Goal: Task Accomplishment & Management: Manage account settings

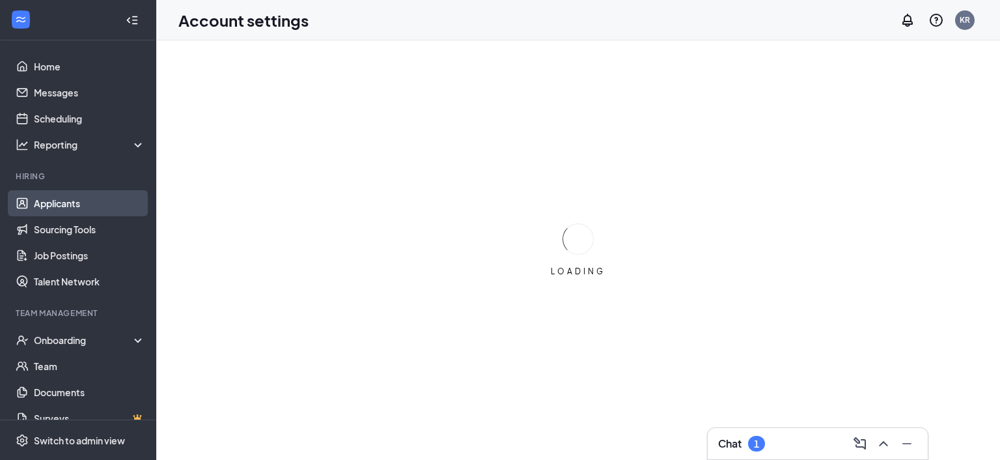
click at [57, 208] on link "Applicants" at bounding box center [89, 203] width 111 height 26
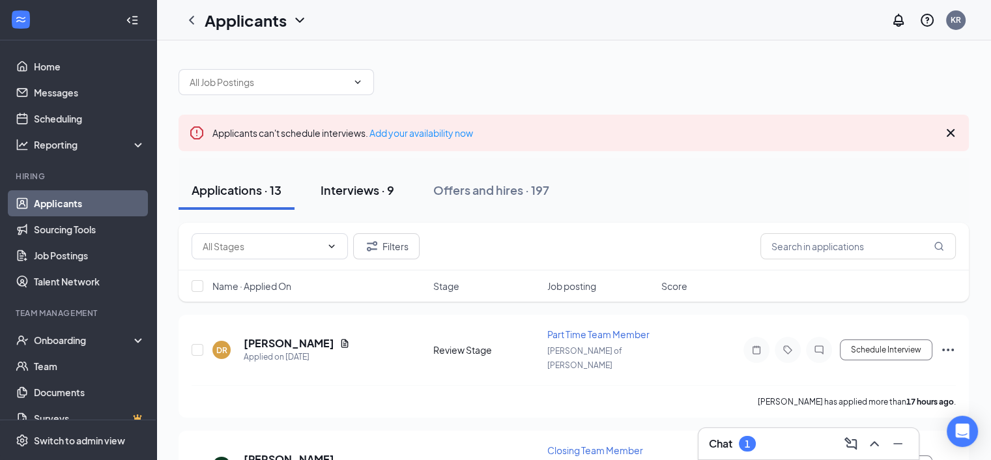
click at [350, 188] on div "Interviews · 9" at bounding box center [357, 190] width 74 height 16
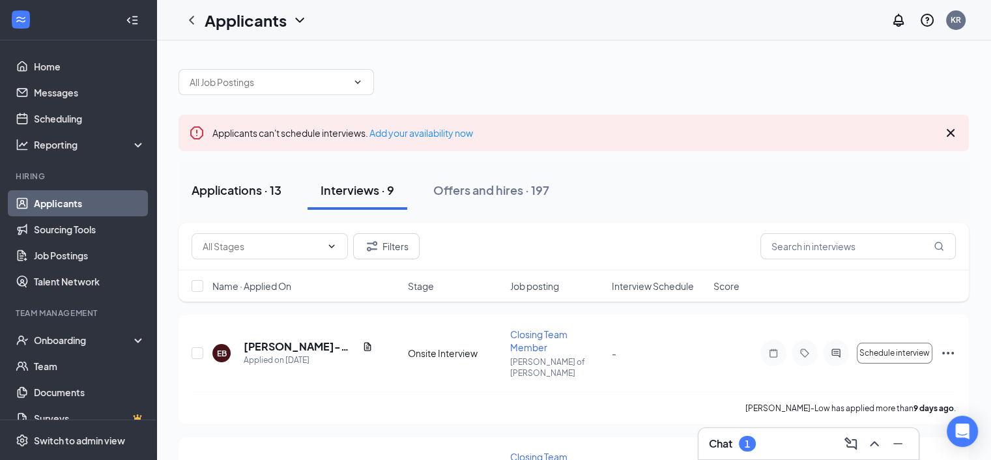
click at [252, 193] on div "Applications · 13" at bounding box center [237, 190] width 90 height 16
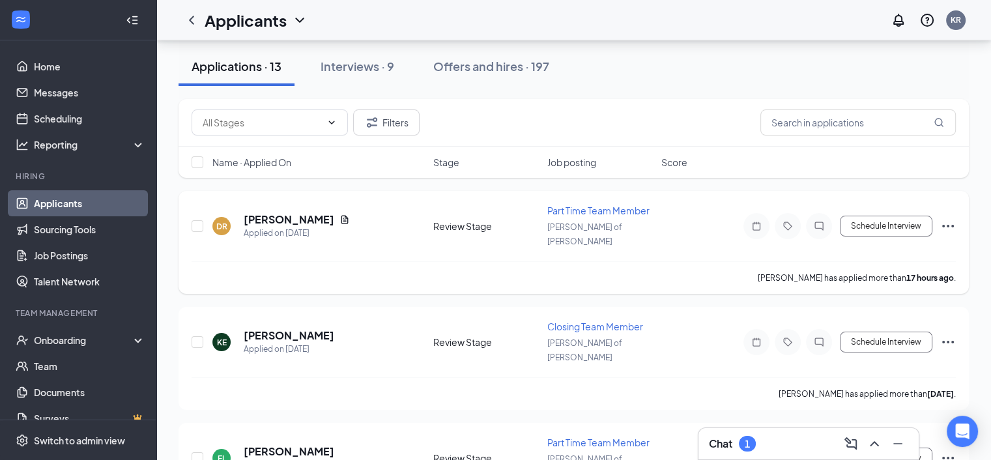
scroll to position [130, 0]
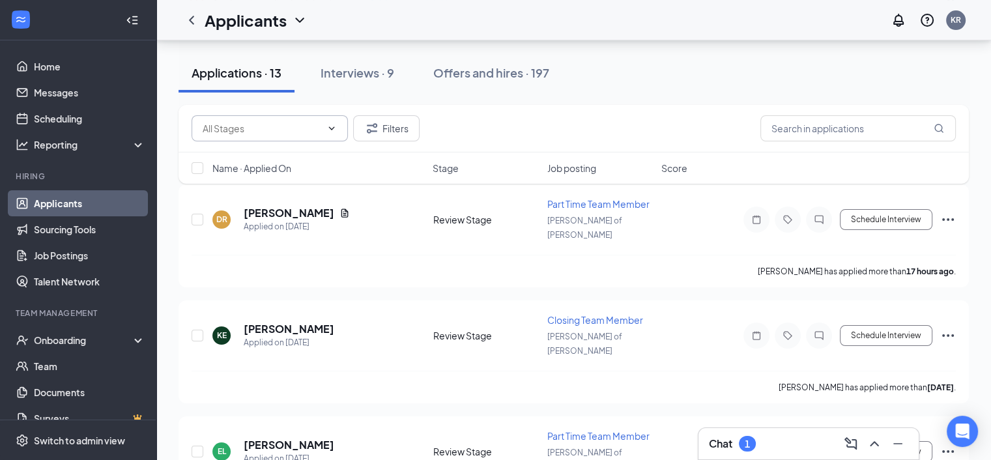
click at [332, 129] on icon "ChevronDown" at bounding box center [332, 127] width 6 height 3
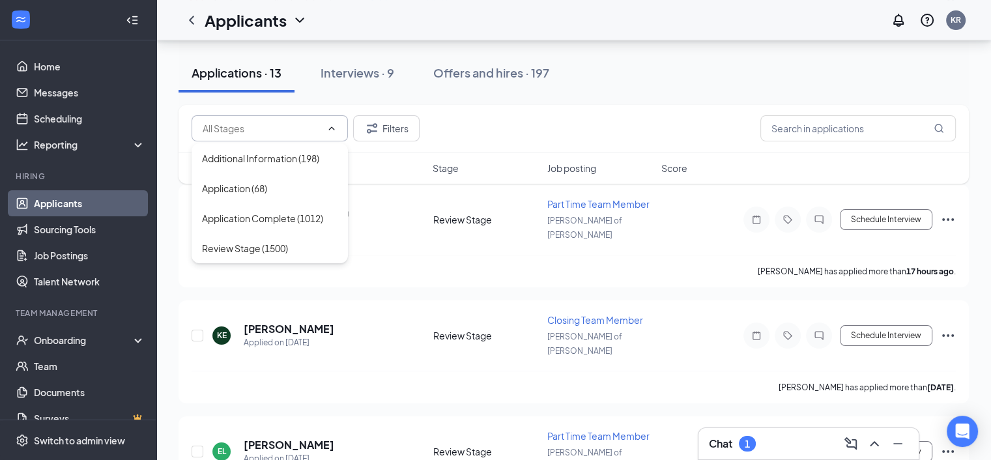
click at [332, 129] on icon "ChevronUp" at bounding box center [331, 128] width 10 height 10
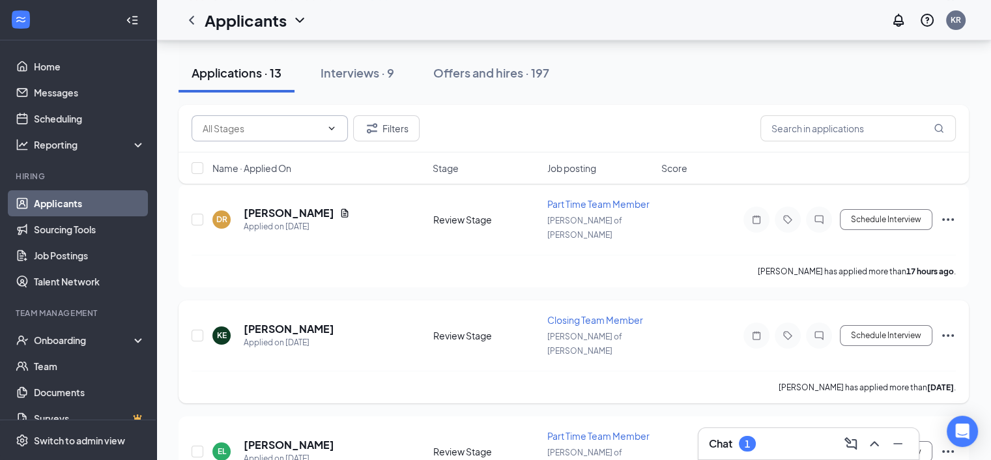
click at [464, 329] on div "Review Stage" at bounding box center [486, 335] width 106 height 13
click at [291, 208] on h5 "[PERSON_NAME]" at bounding box center [289, 213] width 91 height 14
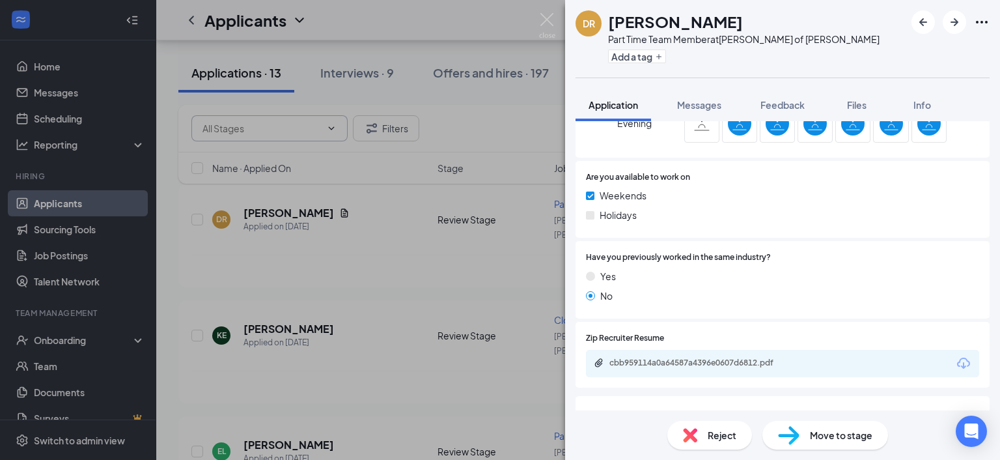
scroll to position [647, 0]
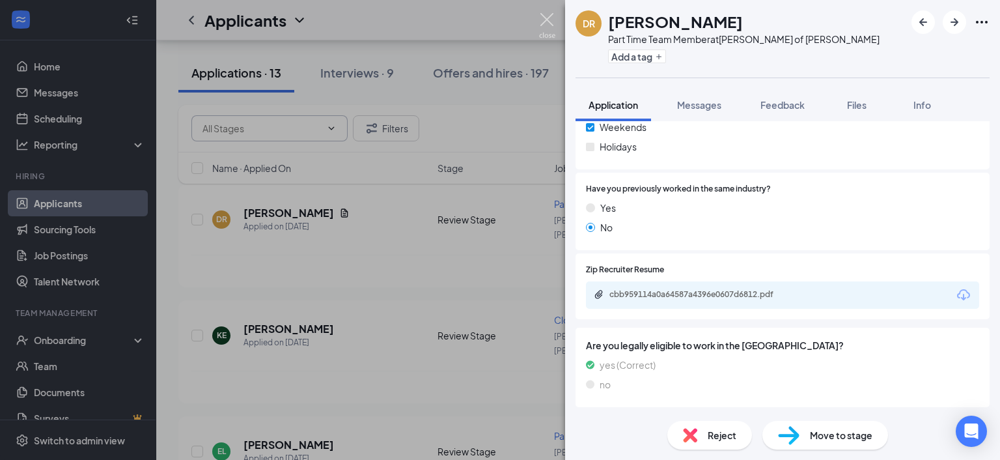
click at [552, 18] on img at bounding box center [547, 25] width 16 height 25
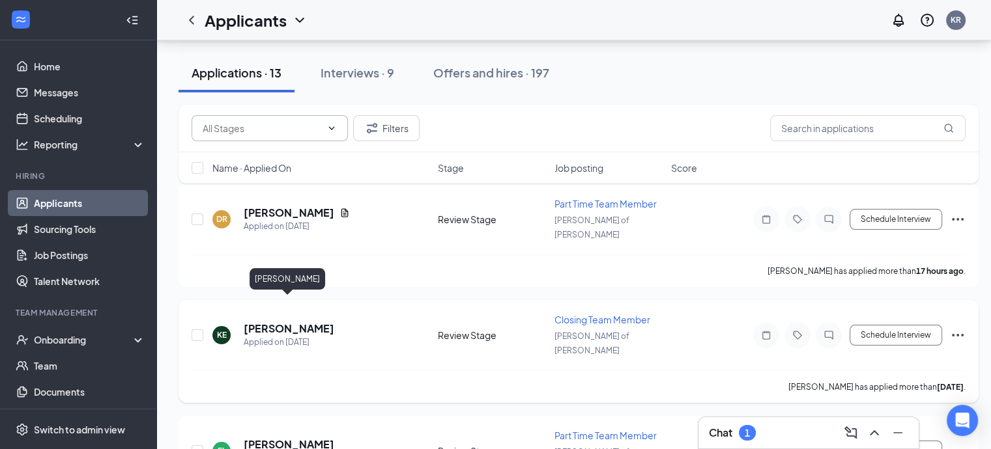
click at [299, 322] on h5 "[PERSON_NAME]" at bounding box center [289, 329] width 91 height 14
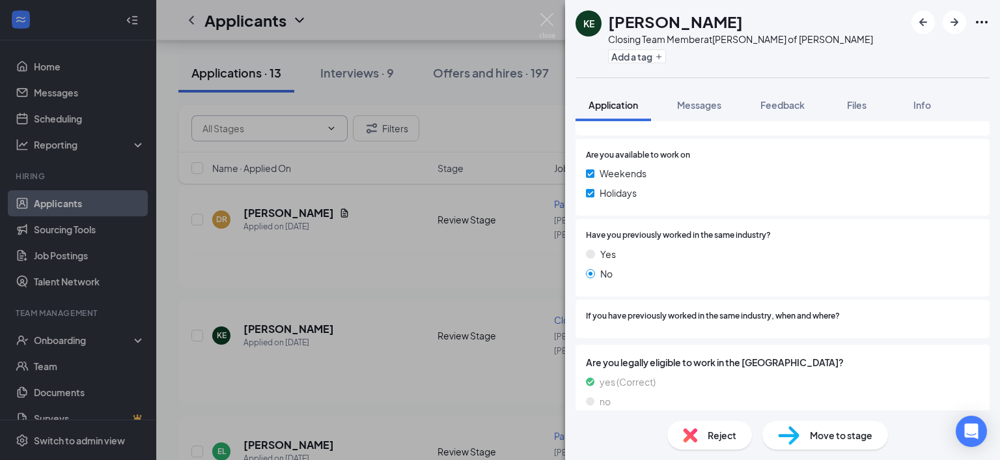
scroll to position [603, 0]
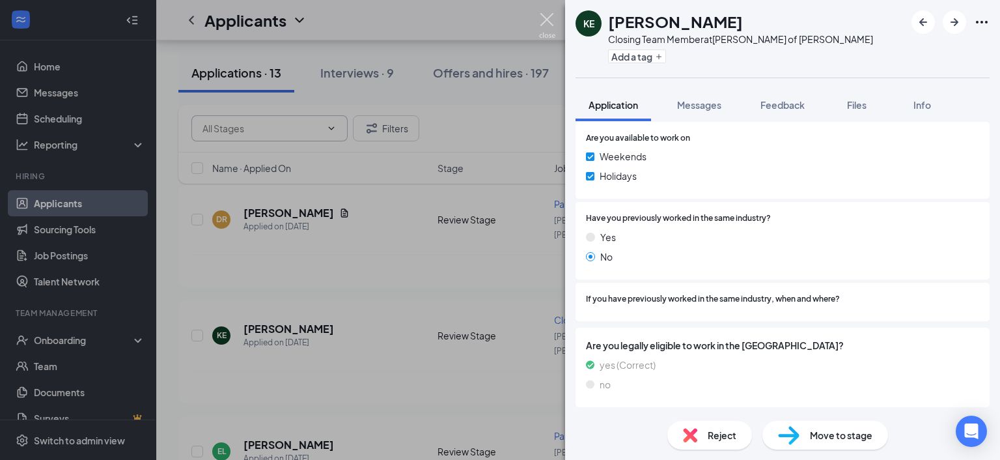
click at [545, 21] on img at bounding box center [547, 25] width 16 height 25
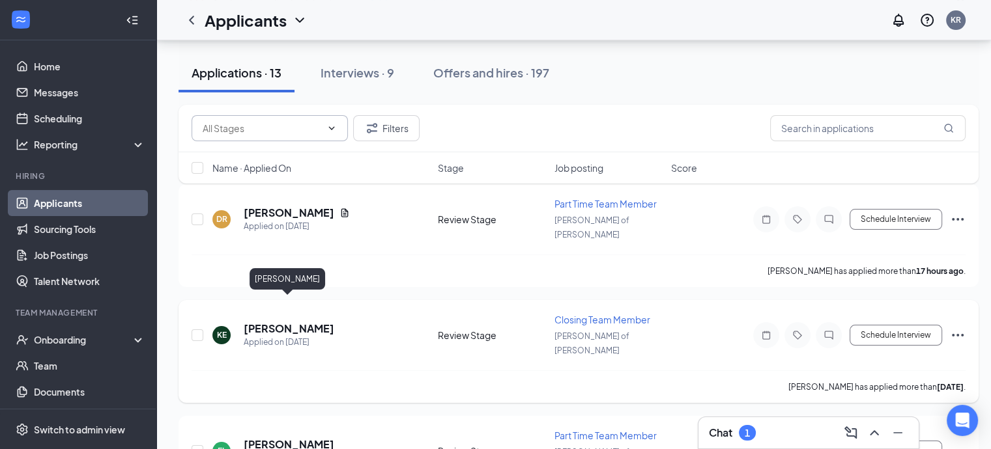
click at [263, 322] on h5 "[PERSON_NAME]" at bounding box center [289, 329] width 91 height 14
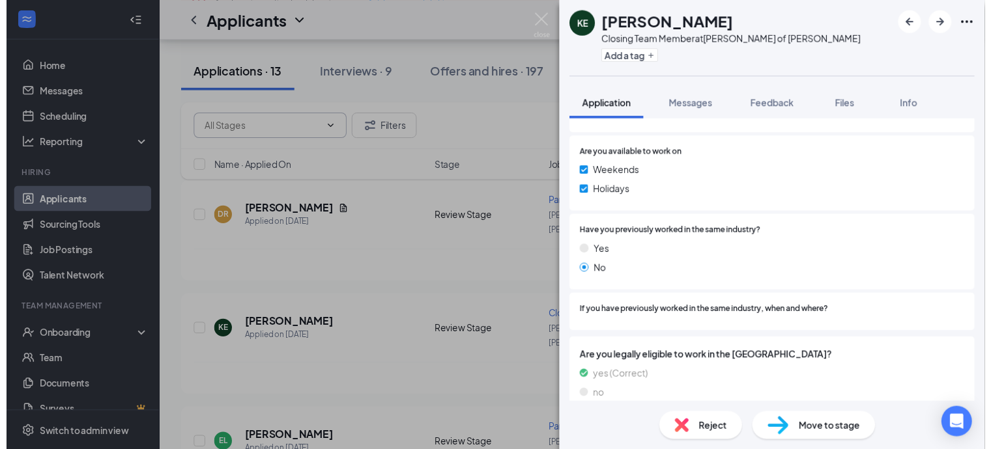
scroll to position [603, 0]
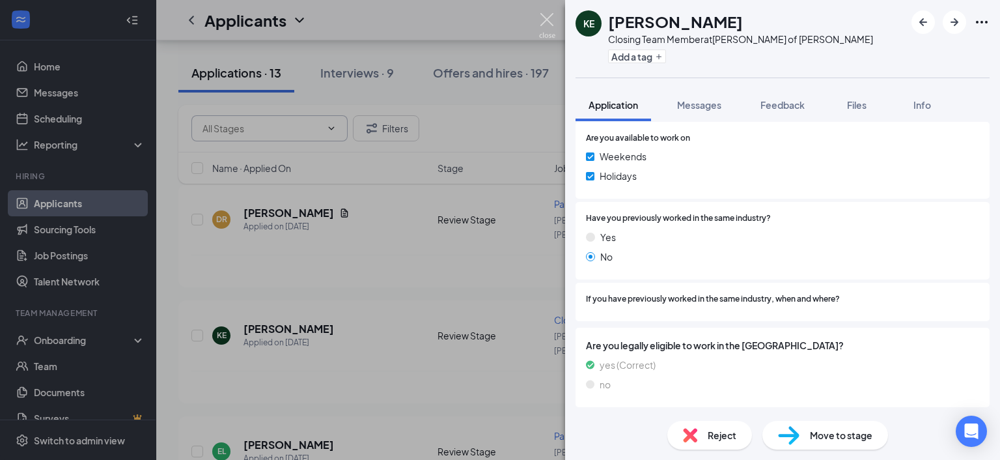
click at [542, 18] on img at bounding box center [547, 25] width 16 height 25
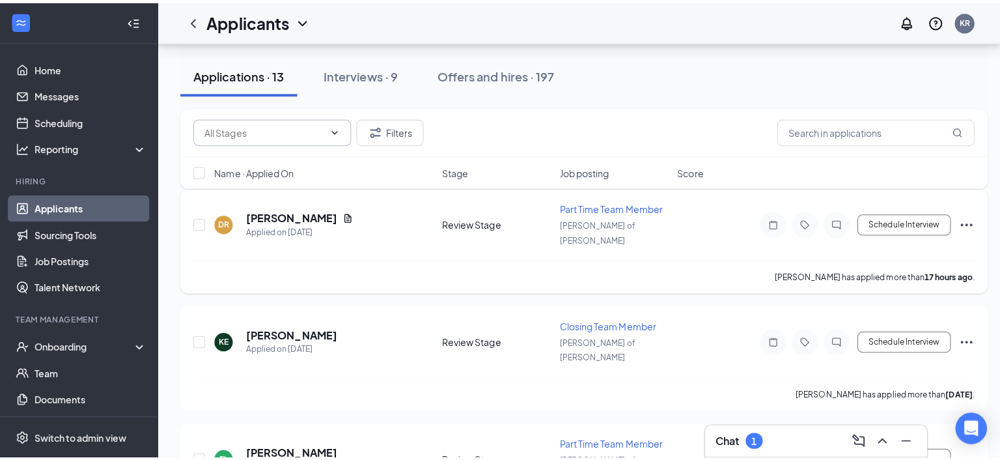
scroll to position [326, 0]
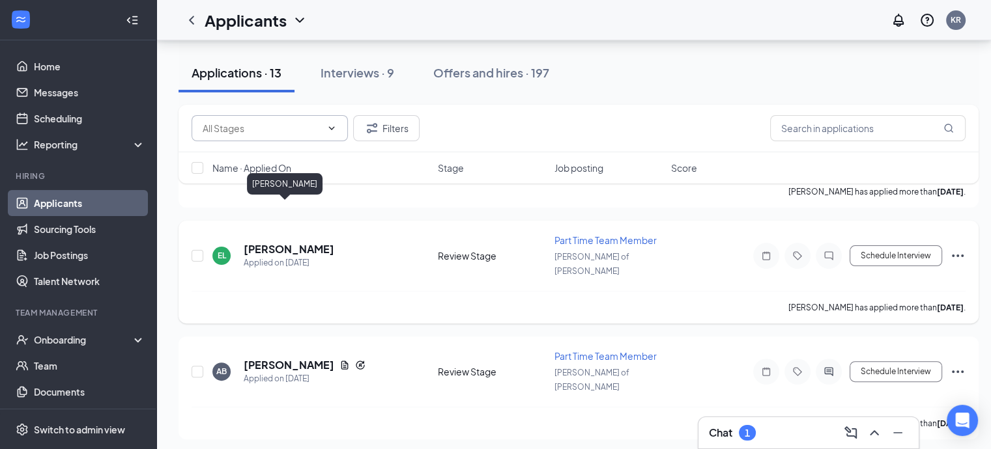
click at [296, 242] on h5 "[PERSON_NAME]" at bounding box center [289, 249] width 91 height 14
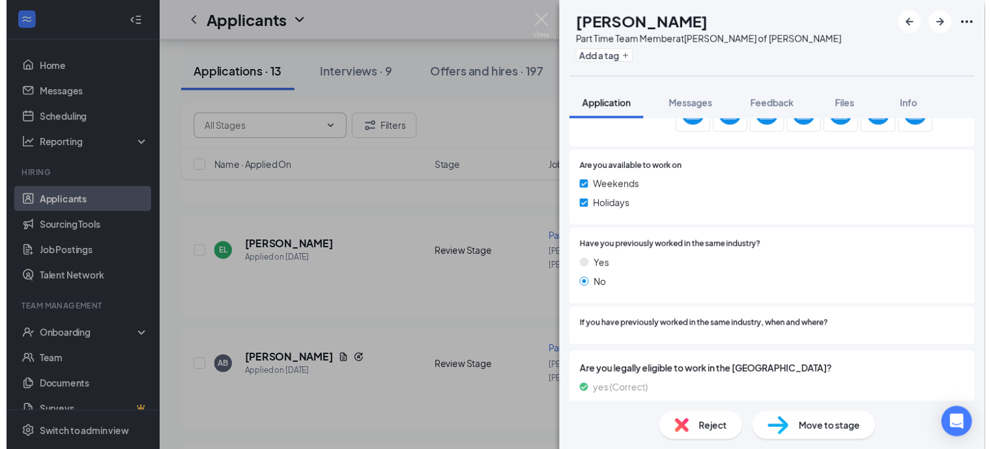
scroll to position [617, 0]
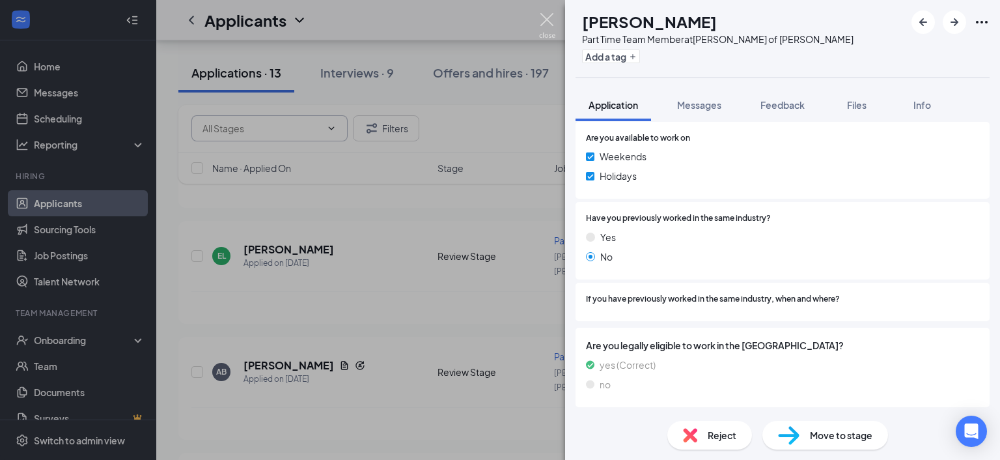
click at [545, 21] on img at bounding box center [547, 25] width 16 height 25
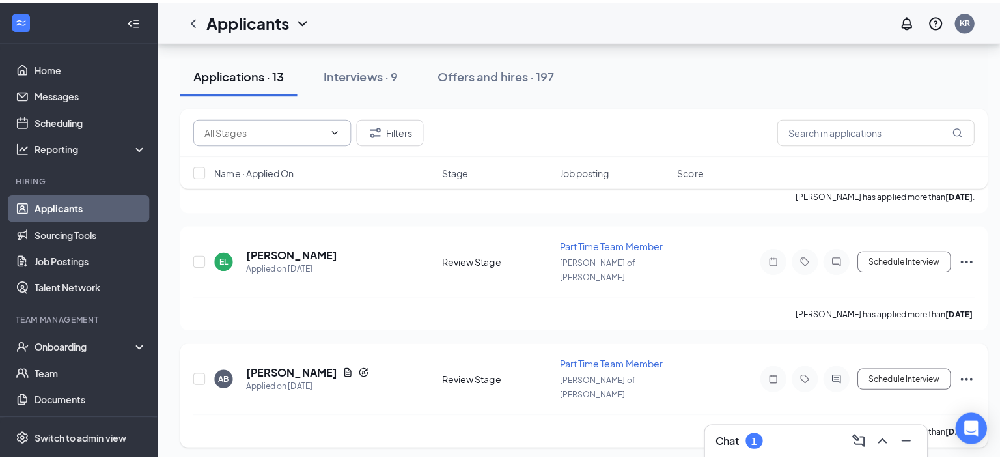
scroll to position [456, 0]
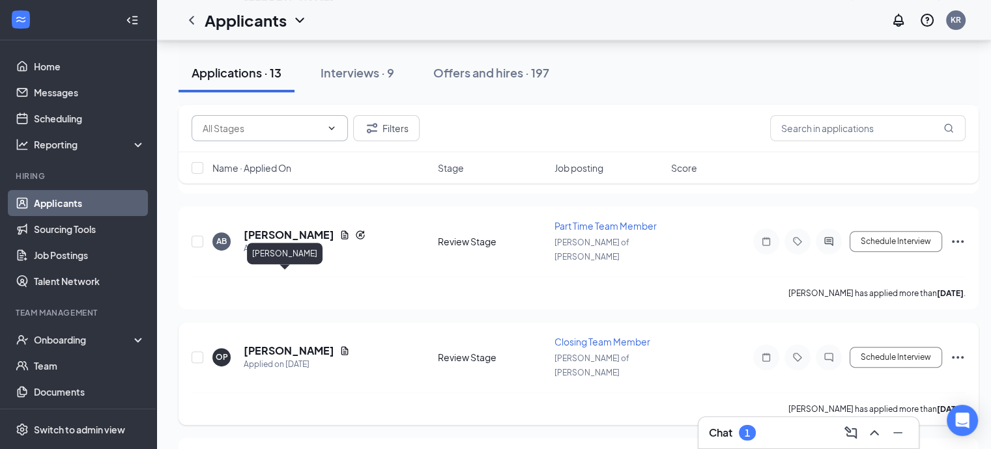
click at [282, 344] on h5 "[PERSON_NAME]" at bounding box center [289, 351] width 91 height 14
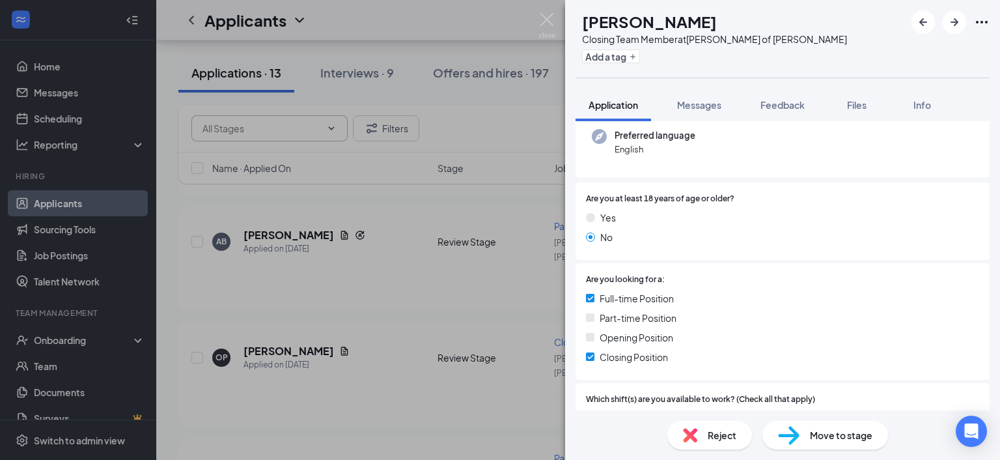
scroll to position [261, 0]
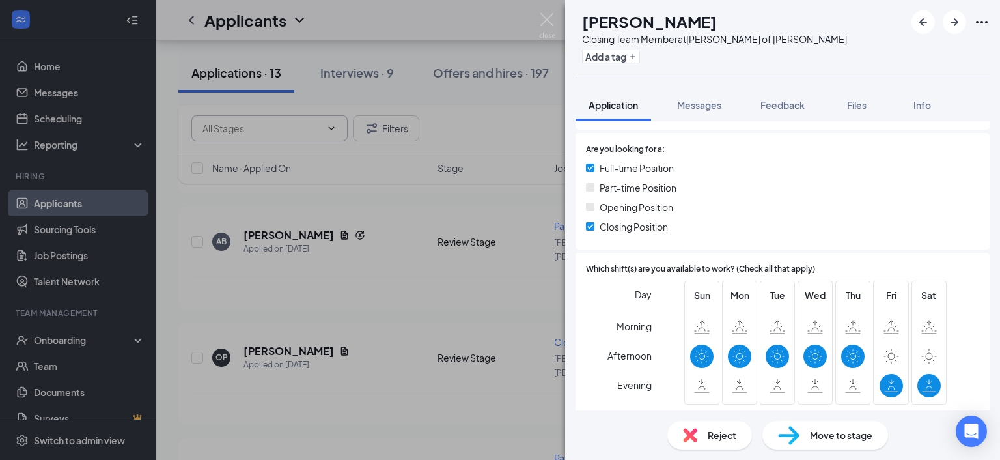
click at [718, 434] on span "Reject" at bounding box center [722, 435] width 29 height 14
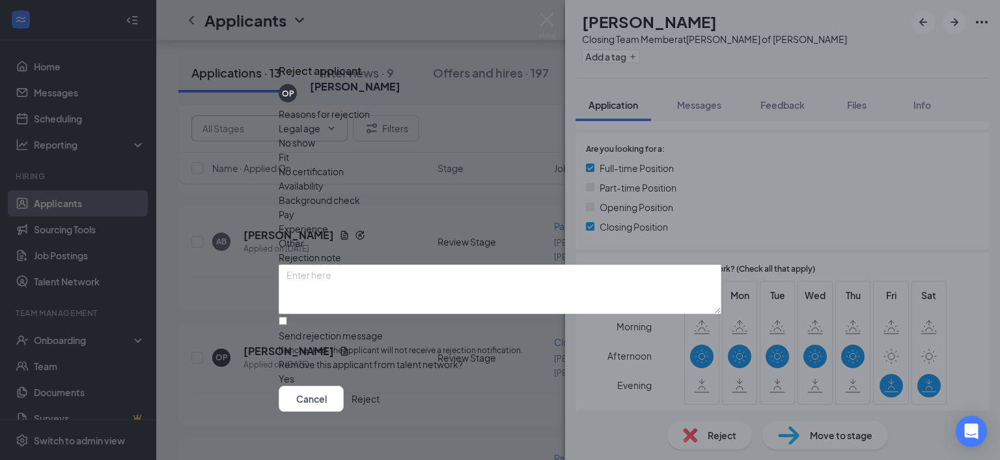
click at [324, 178] on span "Availability" at bounding box center [301, 185] width 45 height 14
click at [287, 317] on input "Send rejection message If unchecked, the applicant will not receive a rejection…" at bounding box center [283, 321] width 8 height 8
checkbox input "true"
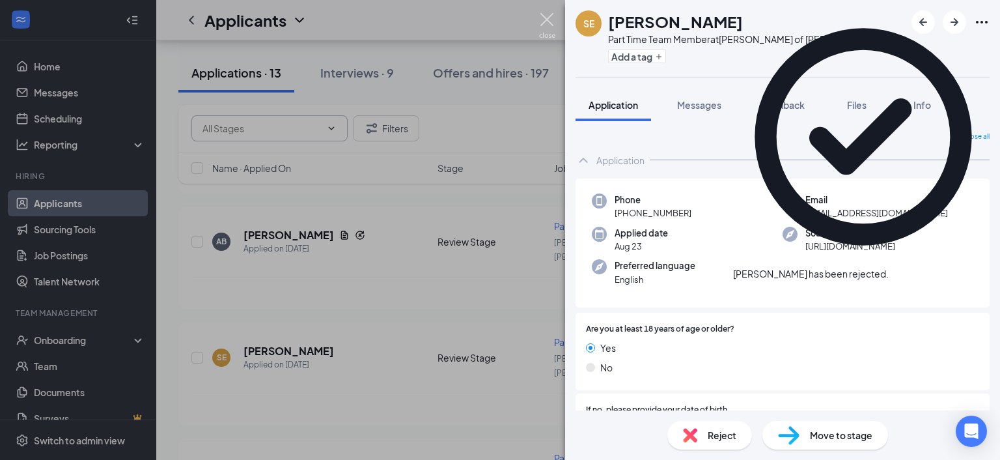
click at [547, 15] on img at bounding box center [547, 25] width 16 height 25
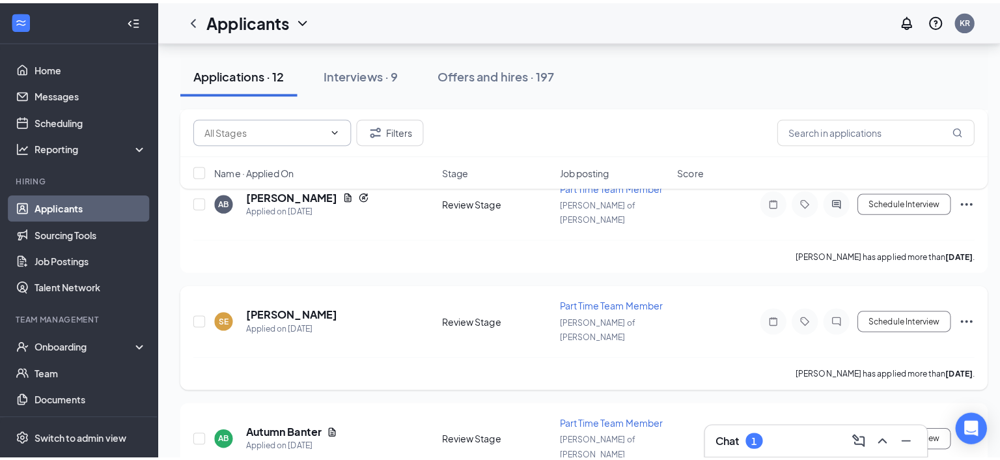
scroll to position [521, 0]
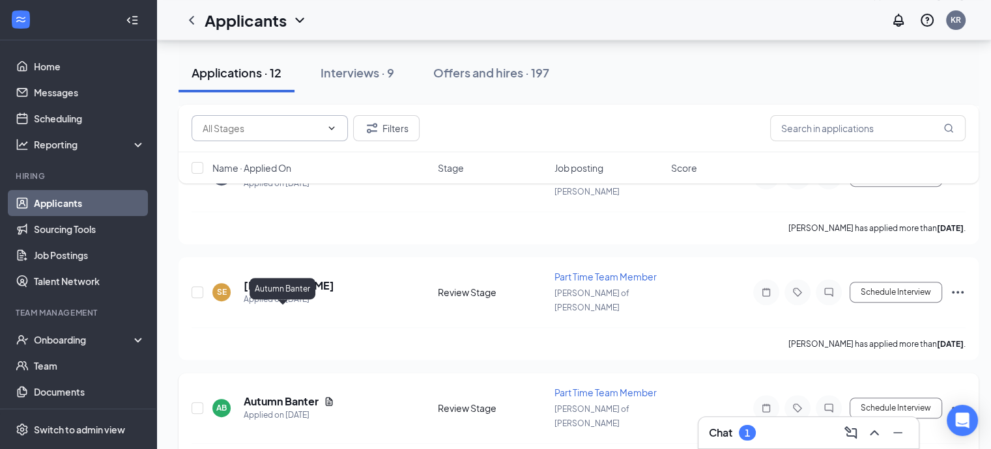
click at [292, 395] on h5 "Autumn Banter" at bounding box center [281, 402] width 75 height 14
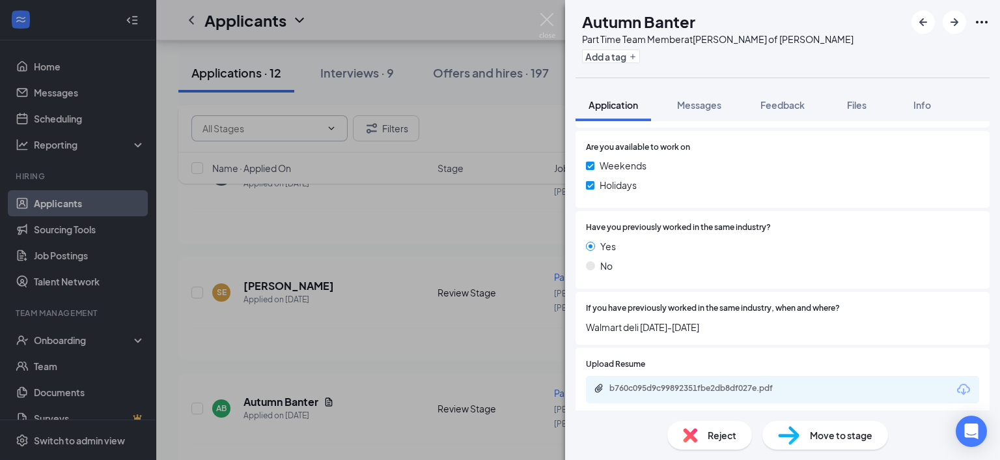
scroll to position [688, 0]
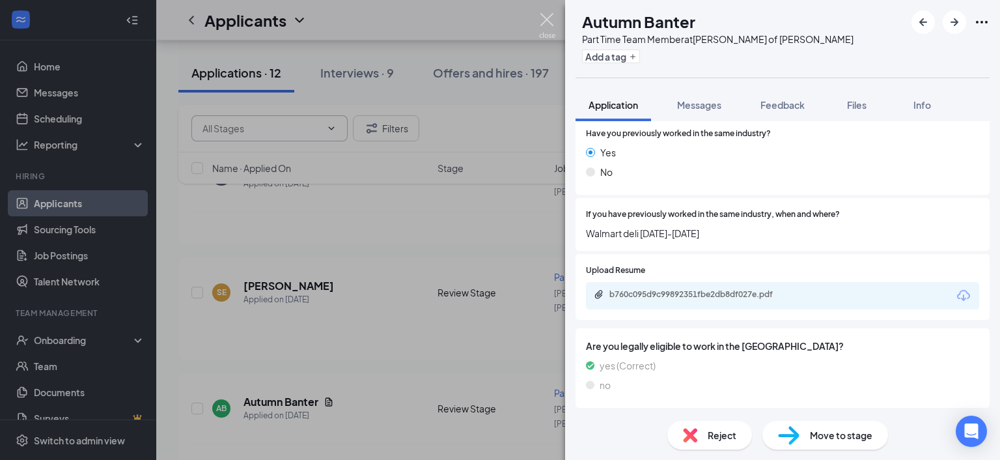
click at [548, 23] on img at bounding box center [547, 25] width 16 height 25
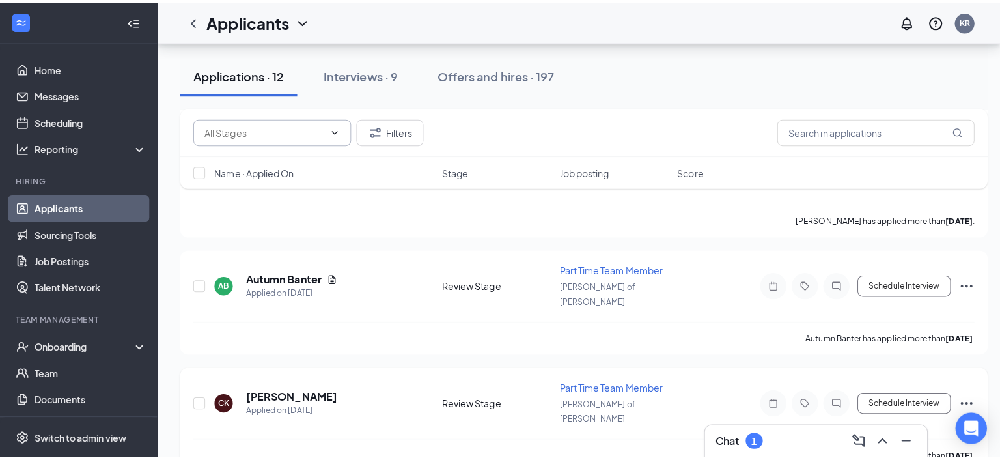
scroll to position [651, 0]
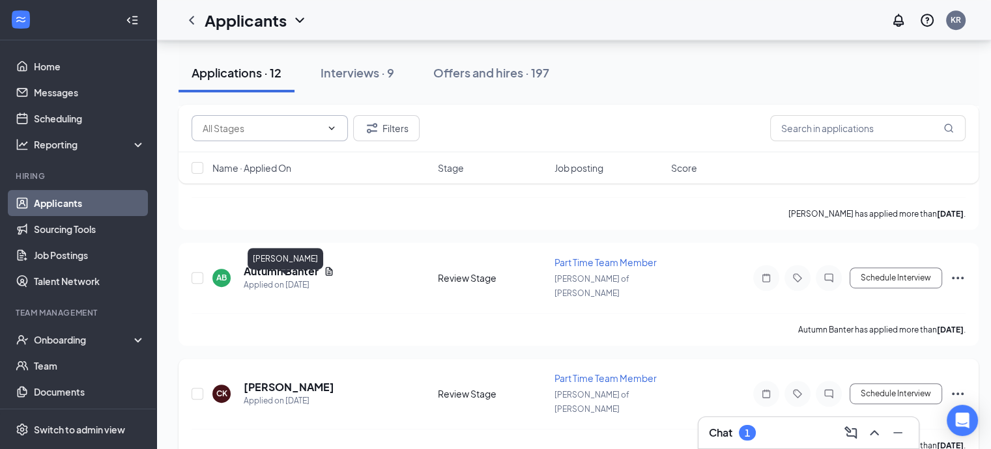
click at [286, 380] on h5 "[PERSON_NAME]" at bounding box center [289, 387] width 91 height 14
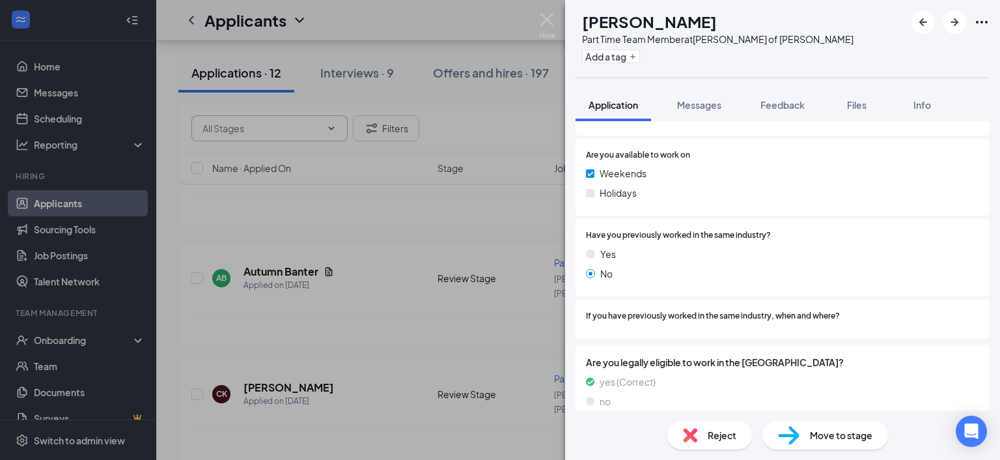
scroll to position [603, 0]
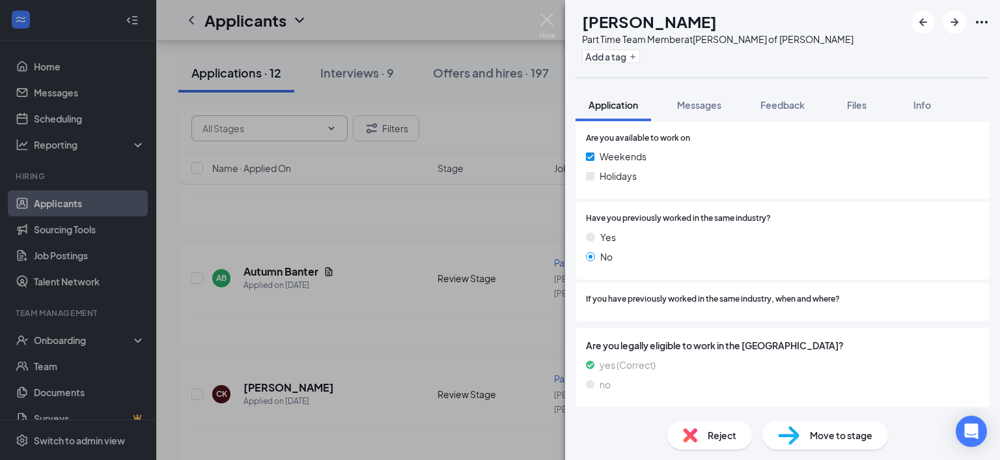
click at [709, 438] on span "Reject" at bounding box center [722, 435] width 29 height 14
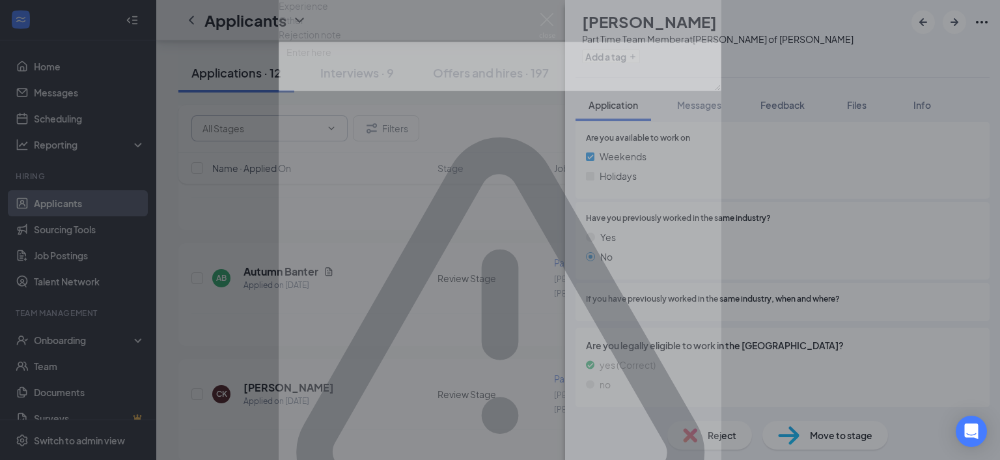
scroll to position [598, 0]
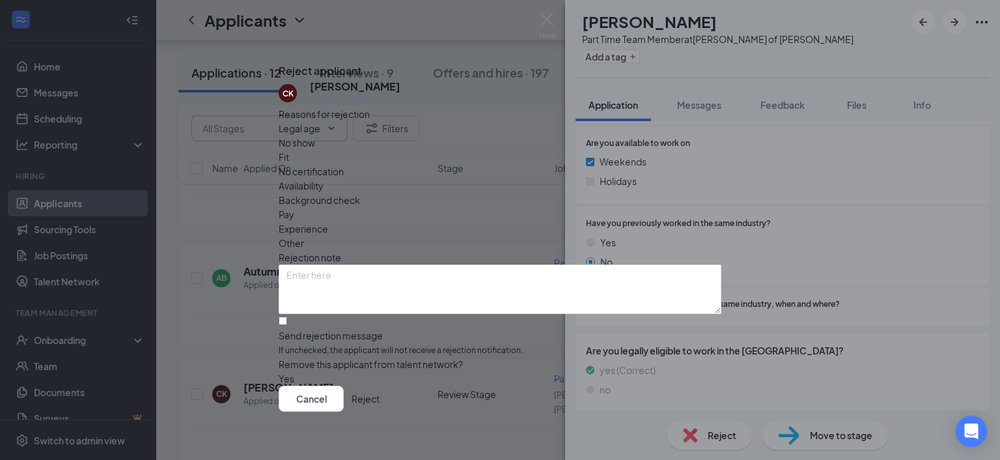
click at [324, 178] on span "Availability" at bounding box center [301, 185] width 45 height 14
click at [287, 317] on input "Send rejection message If unchecked, the applicant will not receive a rejection…" at bounding box center [283, 321] width 8 height 8
checkbox input "true"
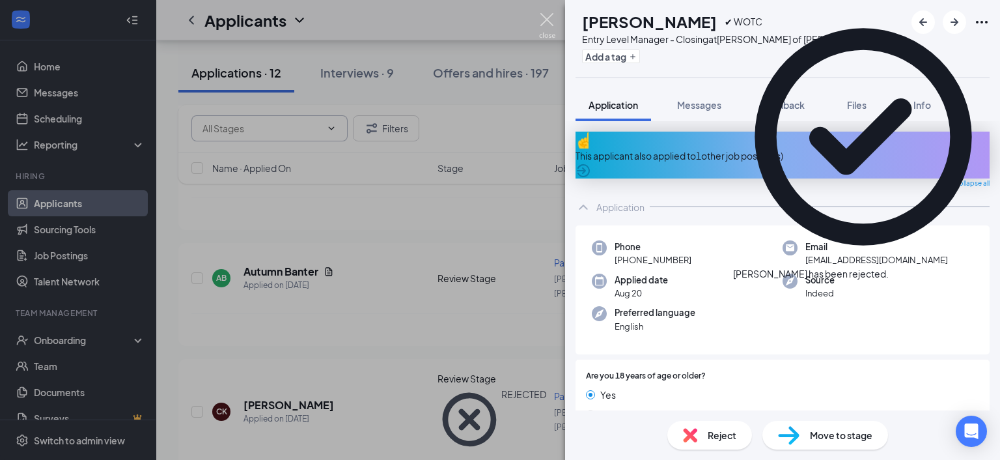
click at [541, 19] on img at bounding box center [547, 25] width 16 height 25
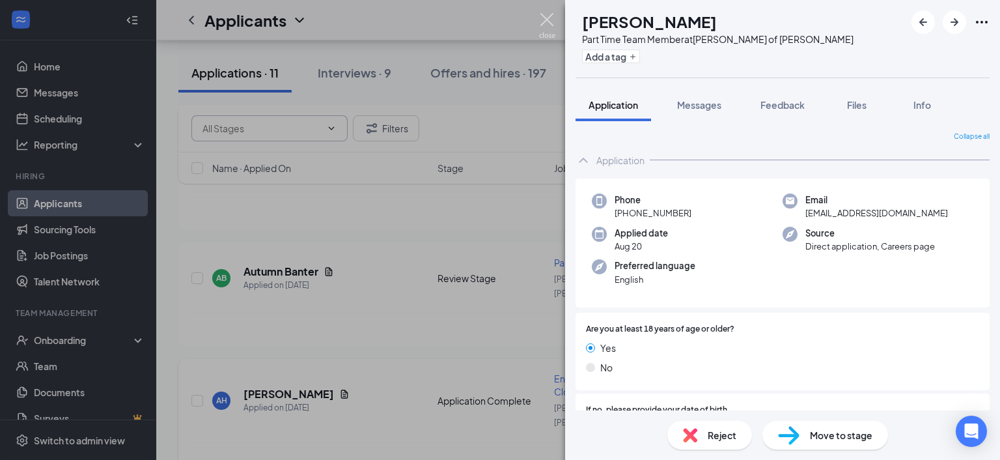
drag, startPoint x: 555, startPoint y: 18, endPoint x: 315, endPoint y: 274, distance: 351.1
click at [554, 18] on img at bounding box center [547, 25] width 16 height 25
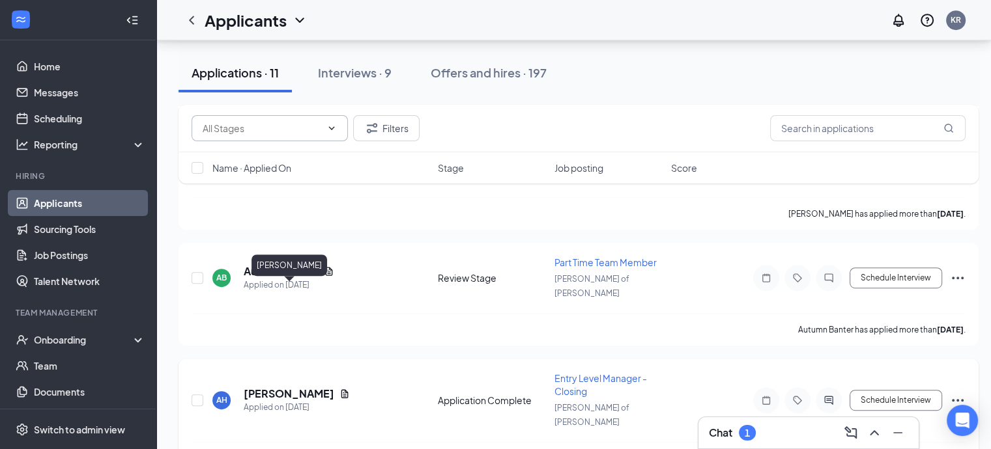
click at [300, 387] on h5 "[PERSON_NAME]" at bounding box center [289, 394] width 91 height 14
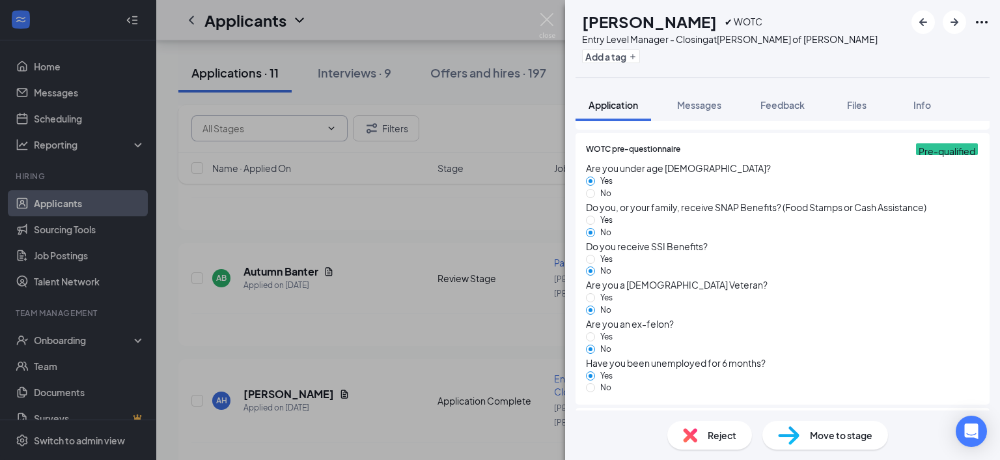
scroll to position [762, 0]
click at [538, 17] on div "AH [PERSON_NAME] ✔ WOTC Entry Level Manager - Closing at [PERSON_NAME] of [PERS…" at bounding box center [500, 230] width 1000 height 460
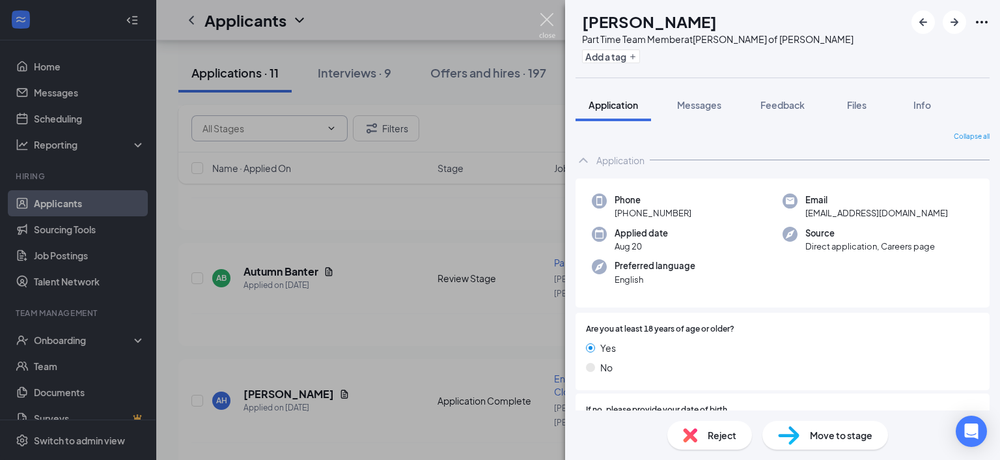
click at [542, 16] on img at bounding box center [547, 25] width 16 height 25
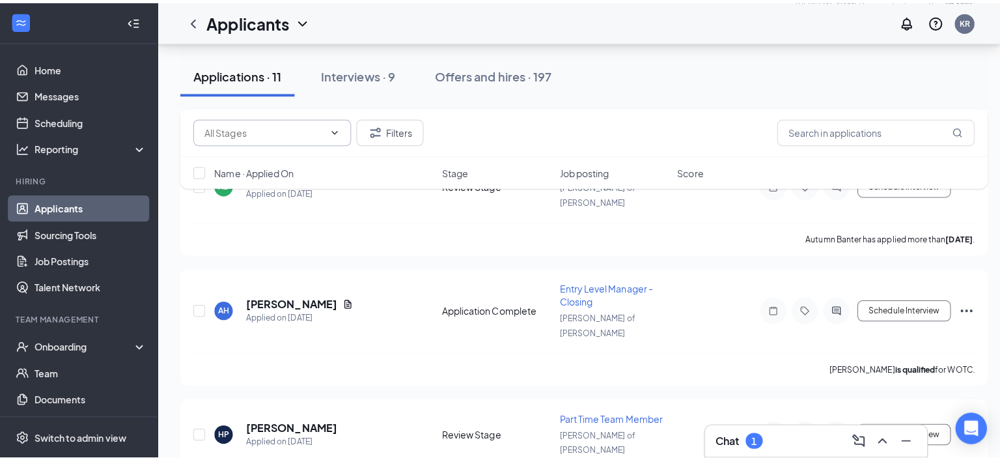
scroll to position [912, 0]
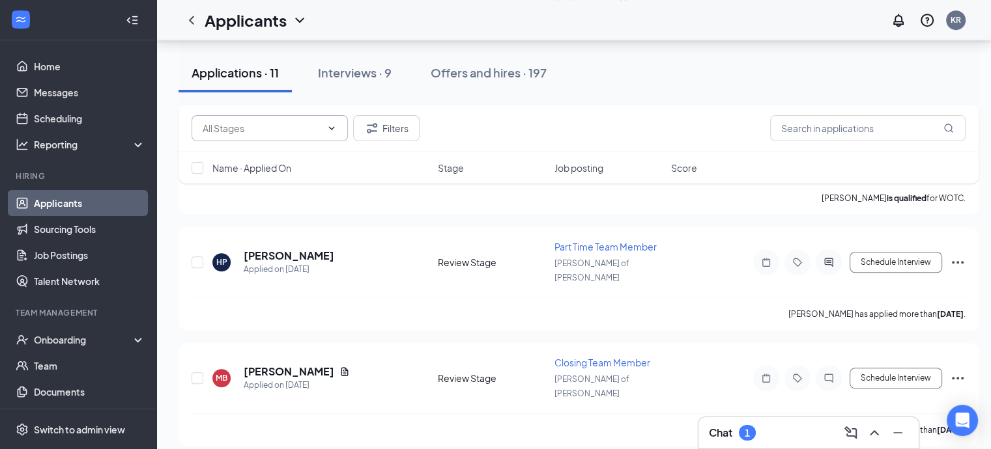
click at [793, 437] on div "Chat 1" at bounding box center [808, 433] width 199 height 21
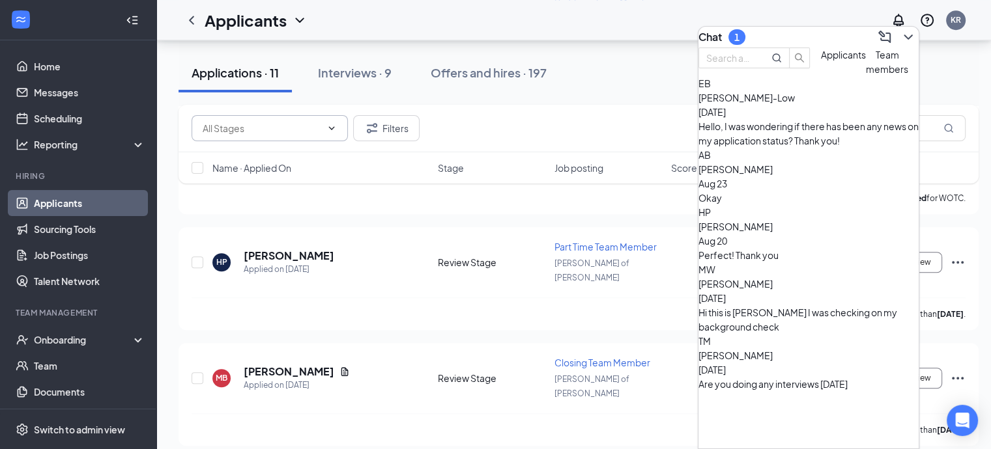
click at [776, 248] on div "Perfect! Thank you" at bounding box center [808, 255] width 220 height 14
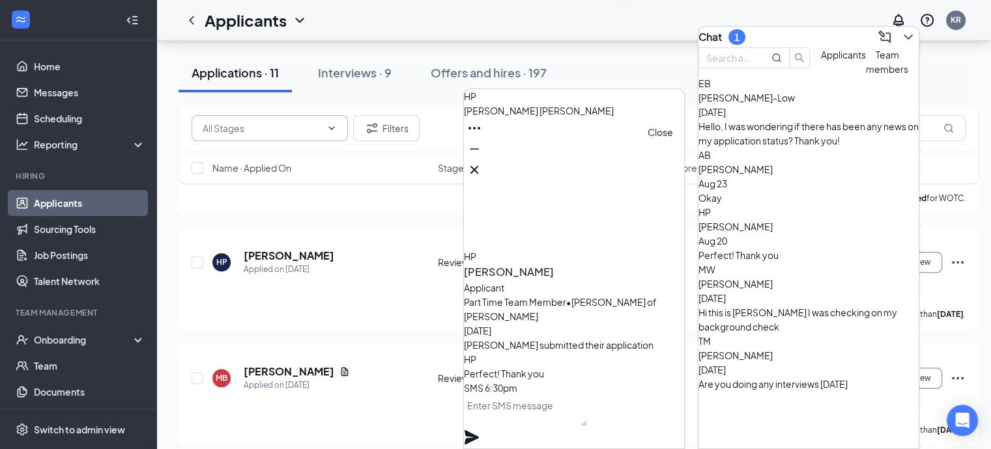
click at [478, 166] on icon "Cross" at bounding box center [474, 170] width 8 height 8
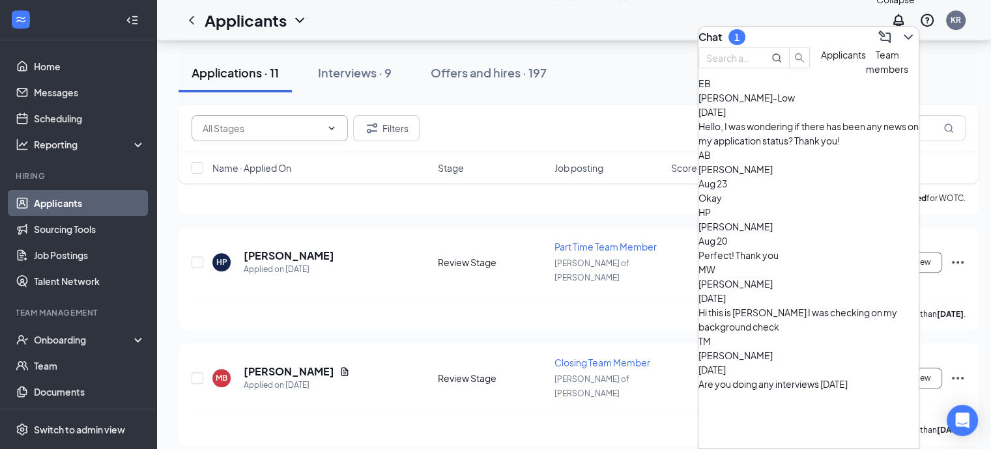
click at [900, 30] on icon "ChevronDown" at bounding box center [908, 37] width 16 height 16
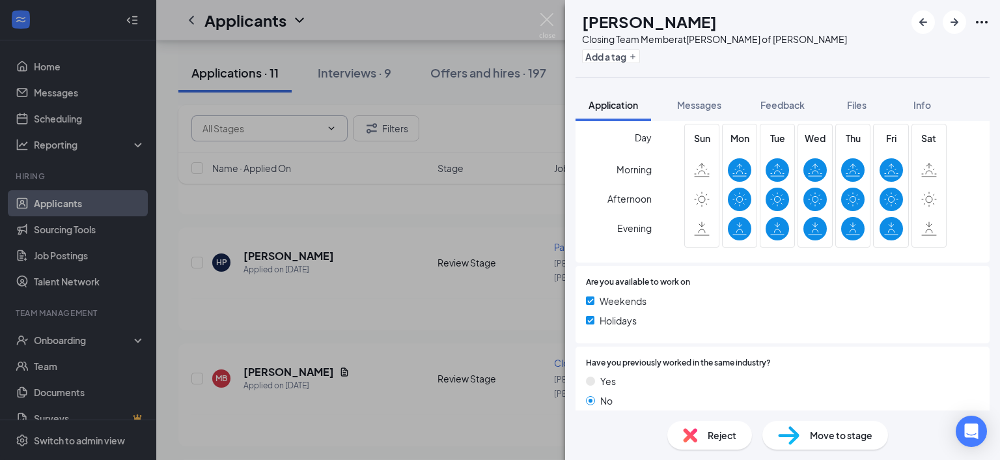
scroll to position [521, 0]
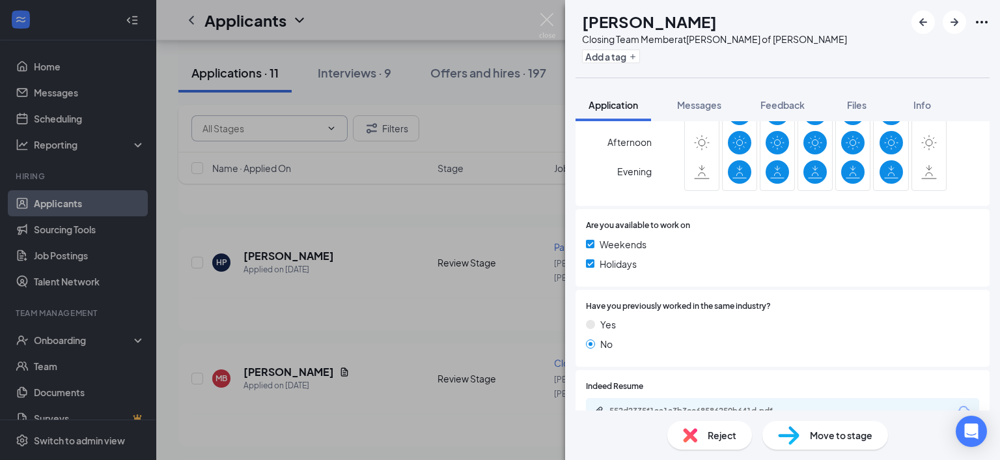
click at [697, 437] on img at bounding box center [690, 435] width 14 height 14
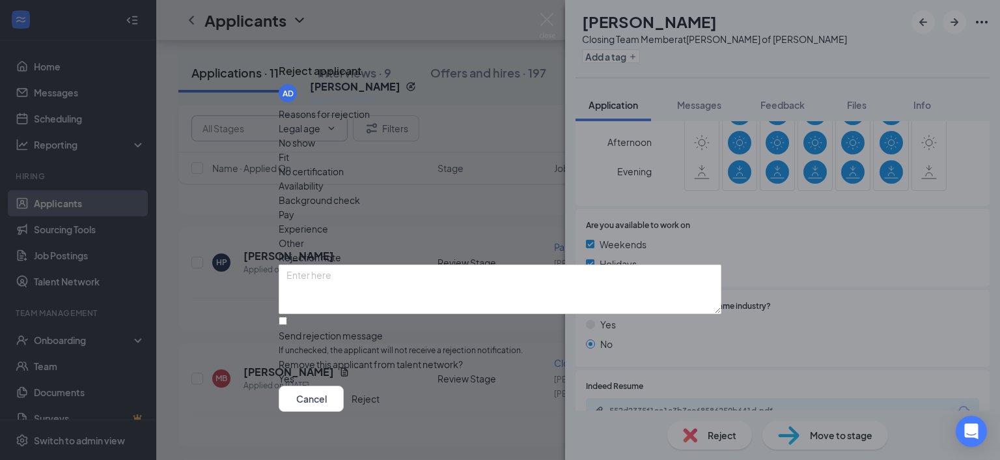
click at [324, 178] on span "Availability" at bounding box center [301, 185] width 45 height 14
click at [287, 317] on input "Send rejection message If unchecked, the applicant will not receive a rejection…" at bounding box center [283, 321] width 8 height 8
checkbox input "true"
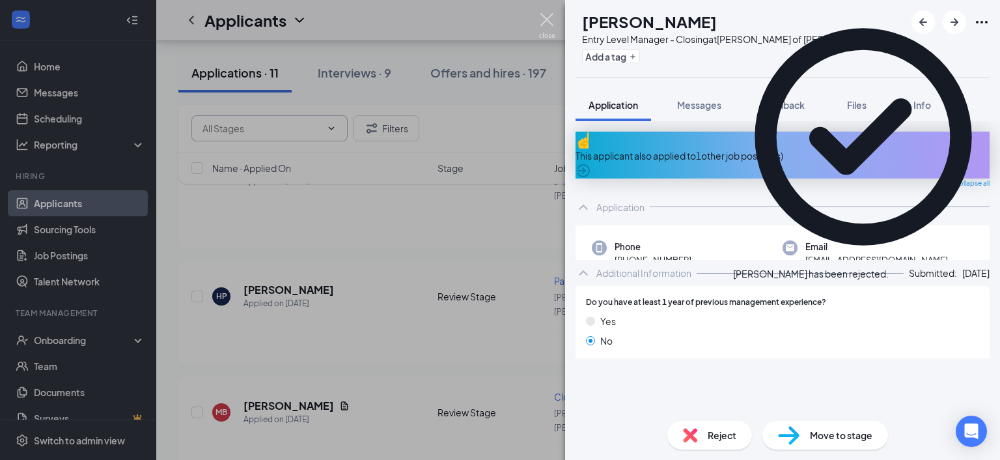
click at [545, 16] on img at bounding box center [547, 25] width 16 height 25
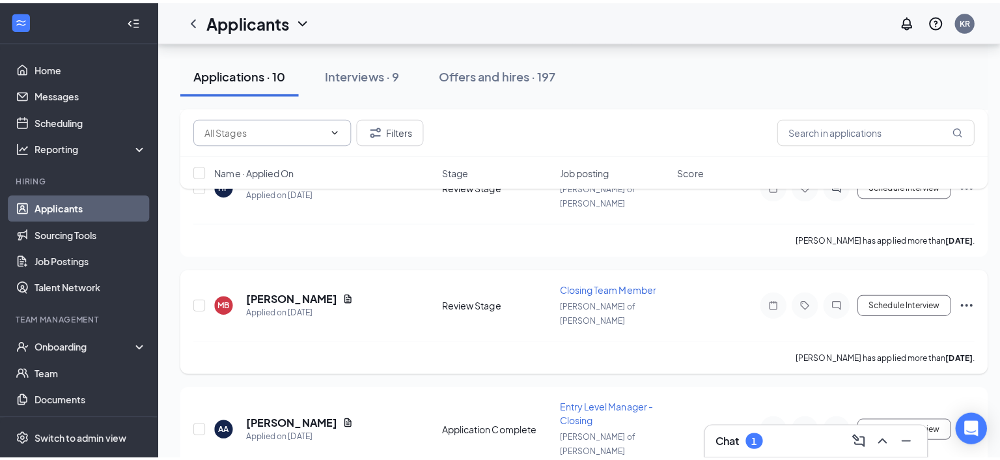
scroll to position [1008, 0]
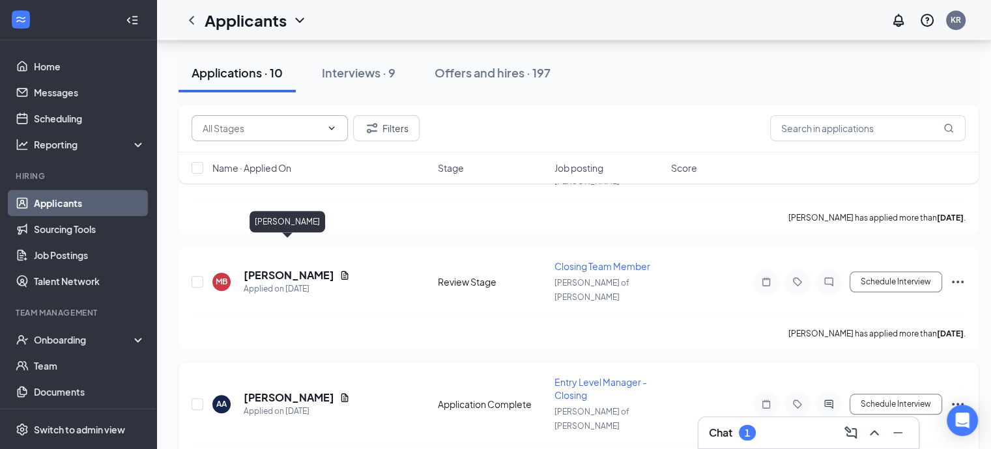
click at [307, 391] on h5 "[PERSON_NAME]" at bounding box center [289, 398] width 91 height 14
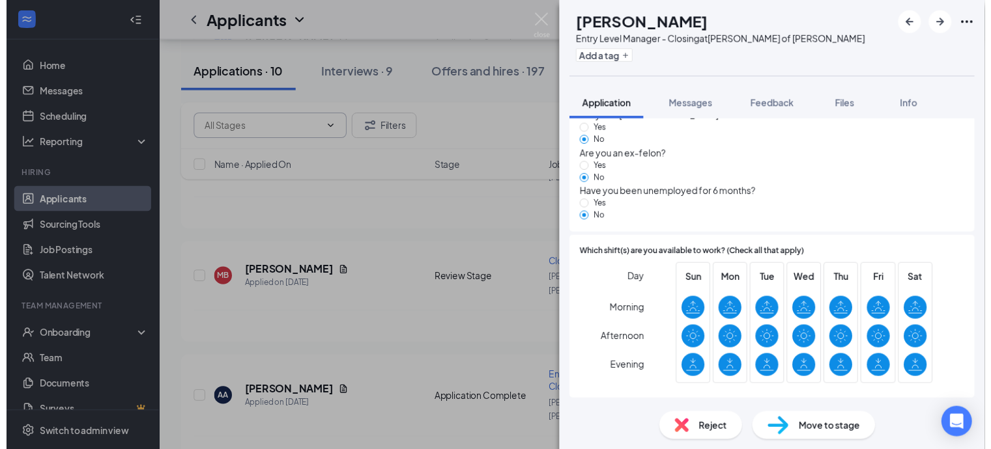
scroll to position [999, 0]
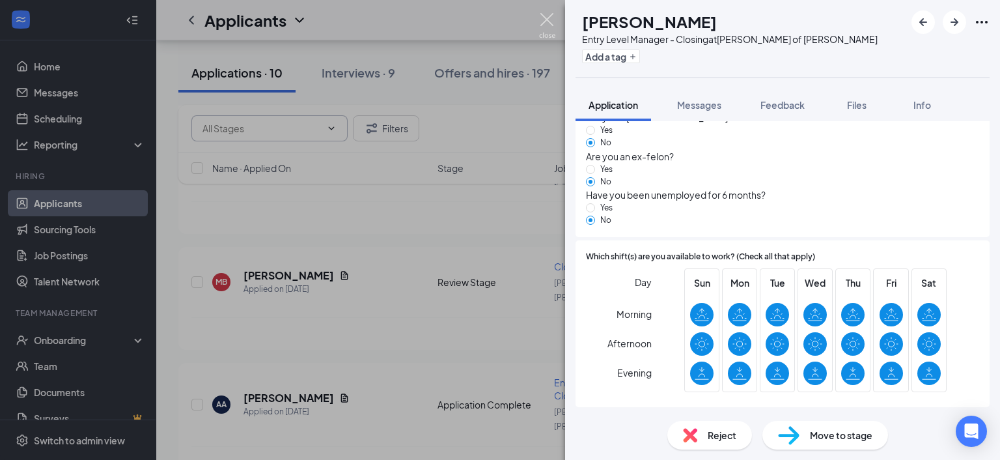
click at [548, 16] on img at bounding box center [547, 25] width 16 height 25
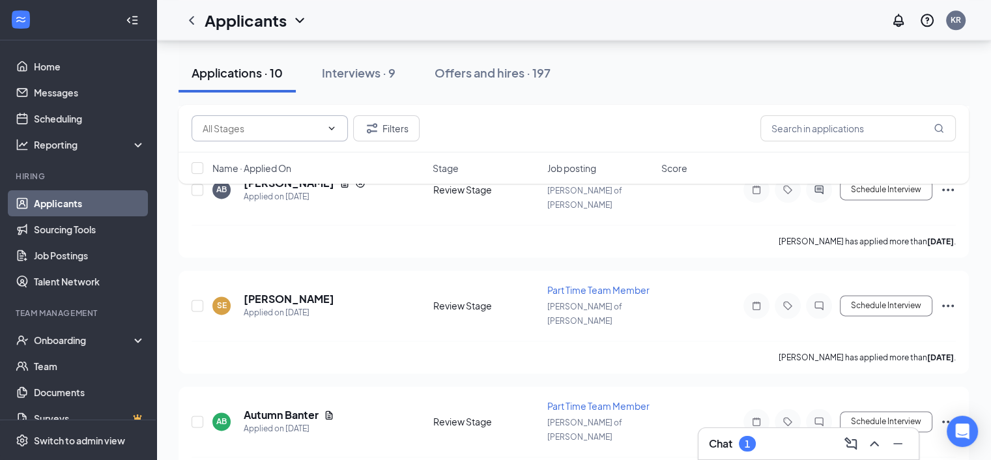
scroll to position [1912, 0]
